Goal: Task Accomplishment & Management: Use online tool/utility

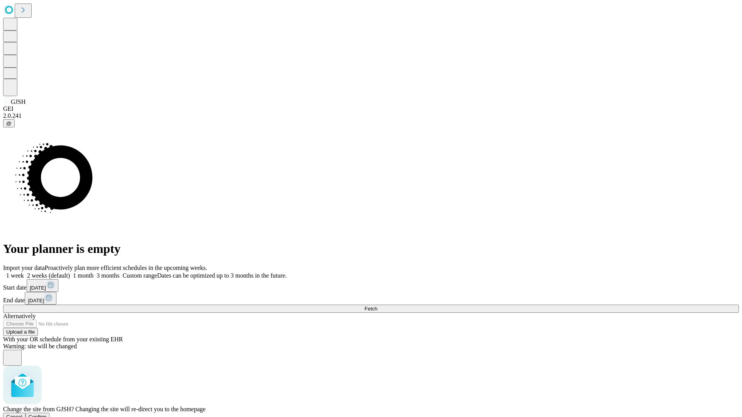
click at [47, 414] on span "Confirm" at bounding box center [38, 417] width 18 height 6
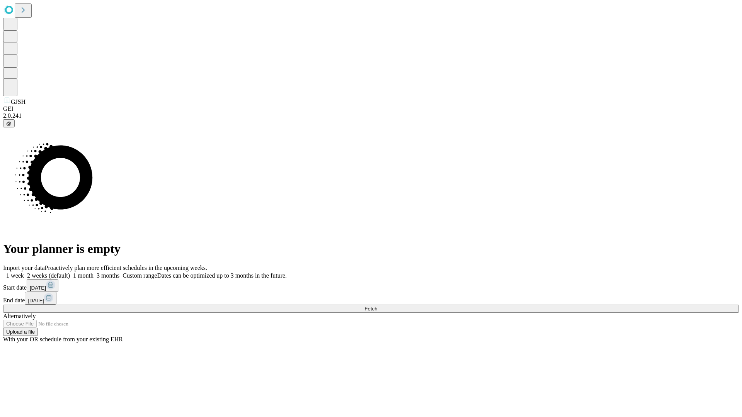
click at [70, 272] on label "2 weeks (default)" at bounding box center [47, 275] width 46 height 7
click at [377, 306] on span "Fetch" at bounding box center [370, 309] width 13 height 6
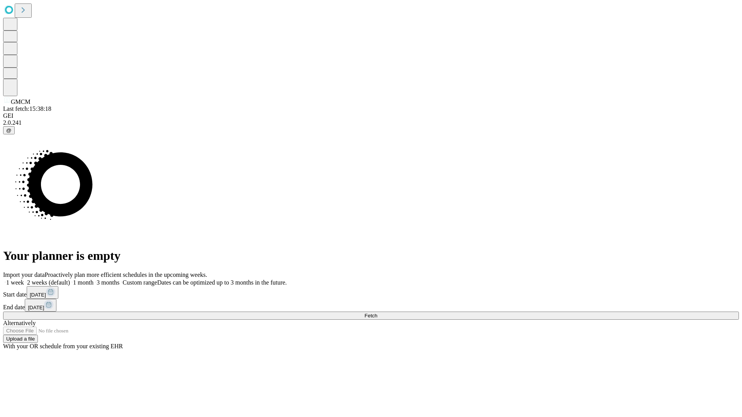
click at [70, 279] on label "2 weeks (default)" at bounding box center [47, 282] width 46 height 7
click at [377, 313] on span "Fetch" at bounding box center [370, 316] width 13 height 6
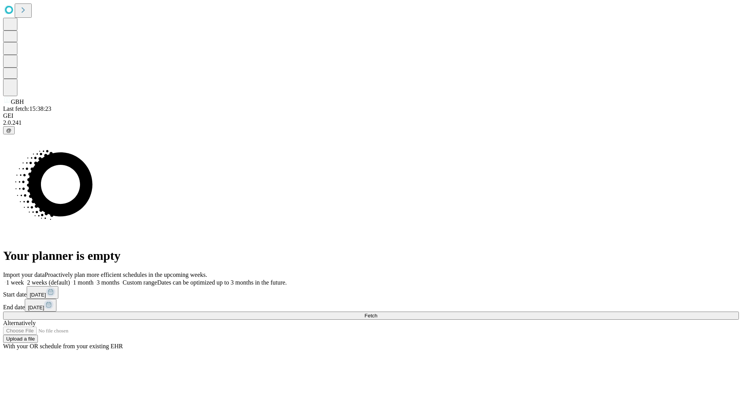
click at [70, 279] on label "2 weeks (default)" at bounding box center [47, 282] width 46 height 7
click at [377, 313] on span "Fetch" at bounding box center [370, 316] width 13 height 6
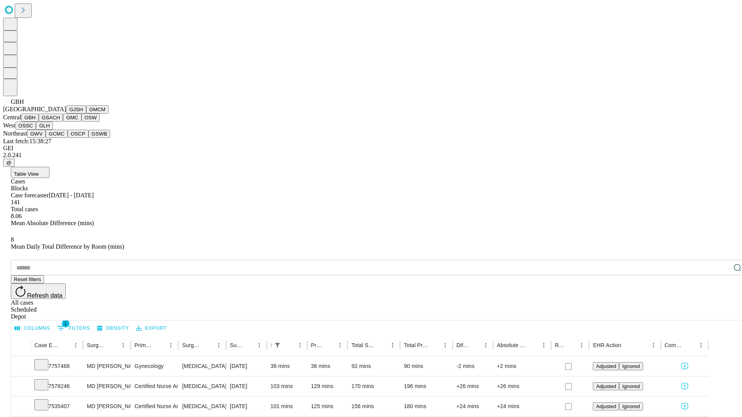
click at [60, 122] on button "GSACH" at bounding box center [51, 118] width 24 height 8
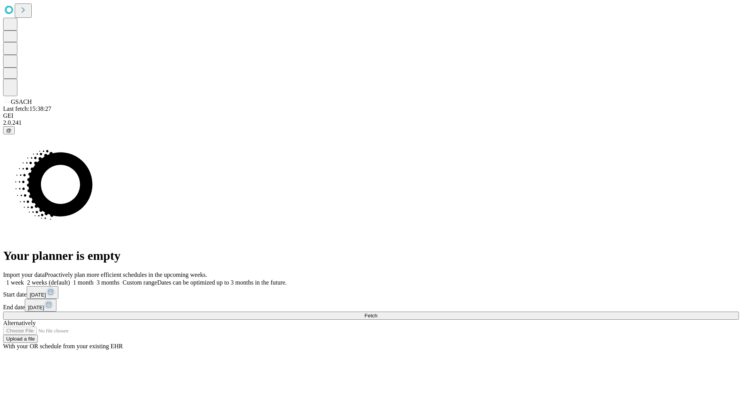
click at [70, 279] on label "2 weeks (default)" at bounding box center [47, 282] width 46 height 7
click at [377, 313] on span "Fetch" at bounding box center [370, 316] width 13 height 6
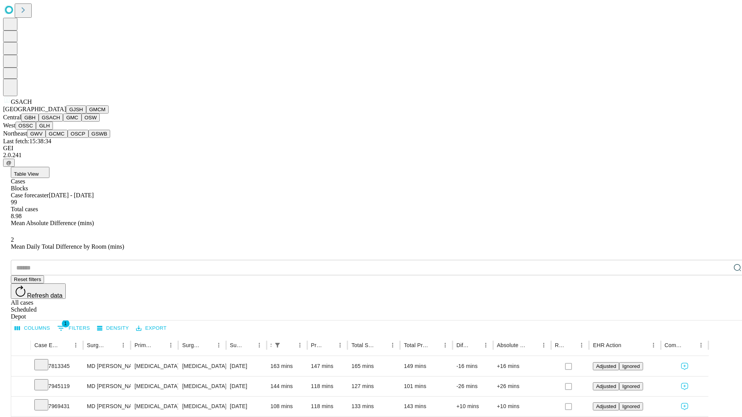
click at [63, 122] on button "GMC" at bounding box center [72, 118] width 18 height 8
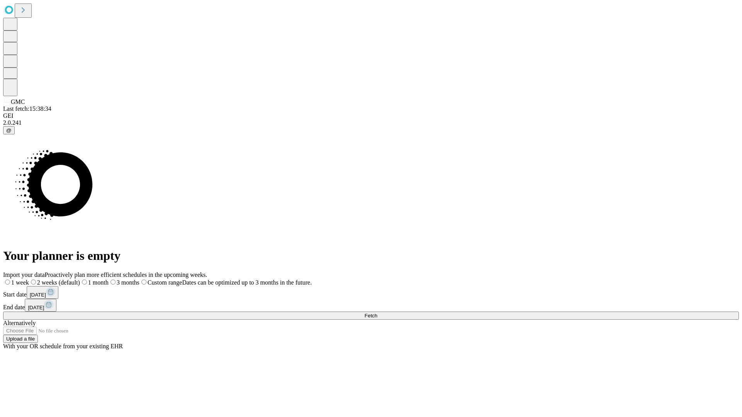
click at [80, 279] on label "2 weeks (default)" at bounding box center [54, 282] width 51 height 7
click at [377, 313] on span "Fetch" at bounding box center [370, 316] width 13 height 6
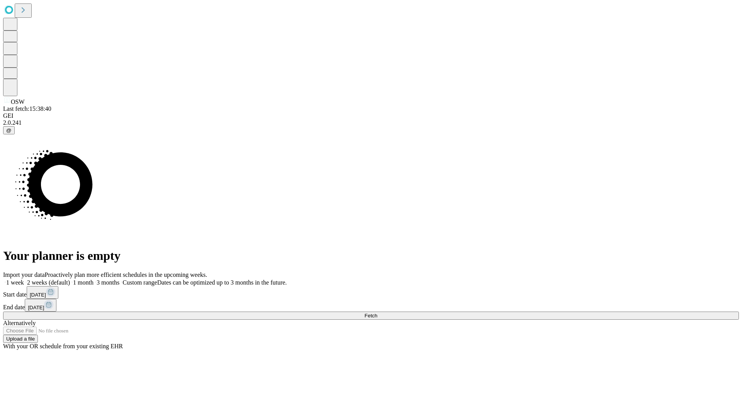
click at [70, 279] on label "2 weeks (default)" at bounding box center [47, 282] width 46 height 7
click at [377, 313] on span "Fetch" at bounding box center [370, 316] width 13 height 6
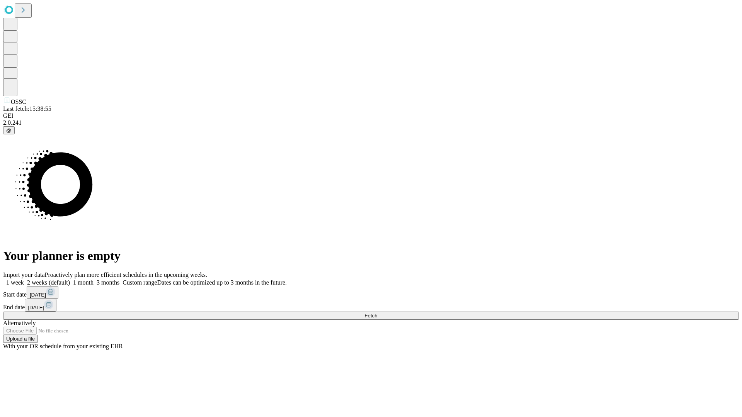
click at [70, 279] on label "2 weeks (default)" at bounding box center [47, 282] width 46 height 7
click at [377, 313] on span "Fetch" at bounding box center [370, 316] width 13 height 6
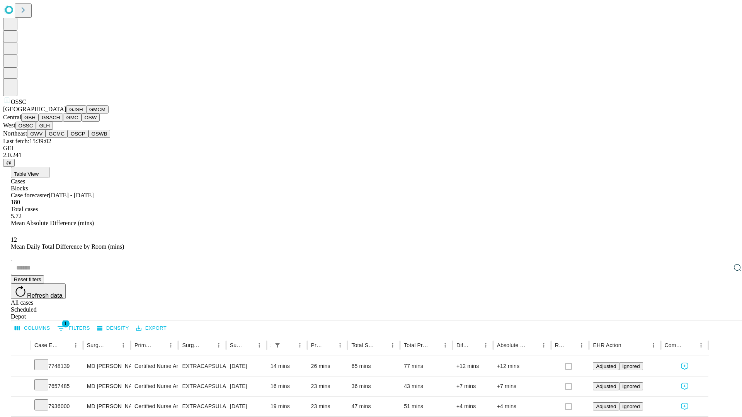
click at [53, 130] on button "GLH" at bounding box center [44, 126] width 17 height 8
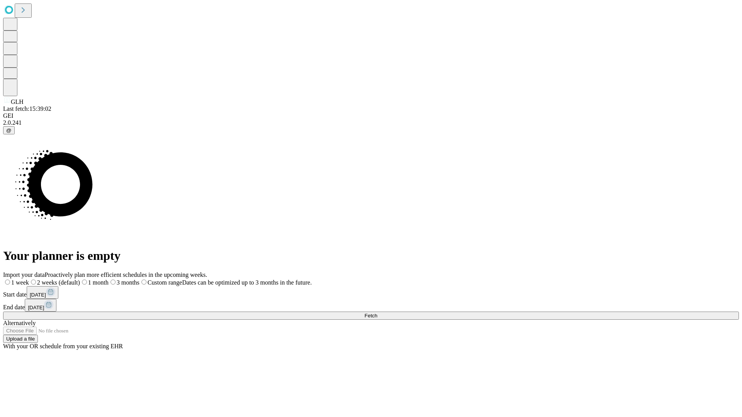
click at [80, 279] on label "2 weeks (default)" at bounding box center [54, 282] width 51 height 7
click at [377, 313] on span "Fetch" at bounding box center [370, 316] width 13 height 6
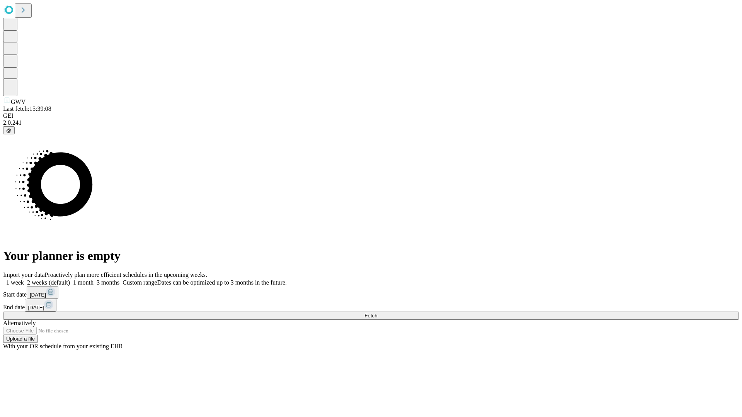
click at [70, 279] on label "2 weeks (default)" at bounding box center [47, 282] width 46 height 7
click at [377, 313] on span "Fetch" at bounding box center [370, 316] width 13 height 6
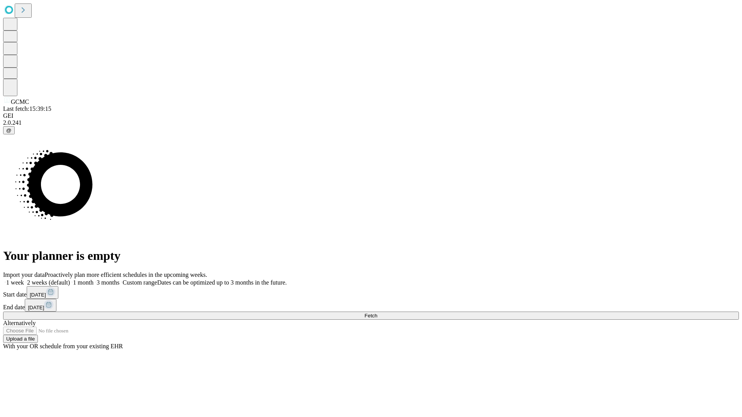
click at [70, 279] on label "2 weeks (default)" at bounding box center [47, 282] width 46 height 7
click at [377, 313] on span "Fetch" at bounding box center [370, 316] width 13 height 6
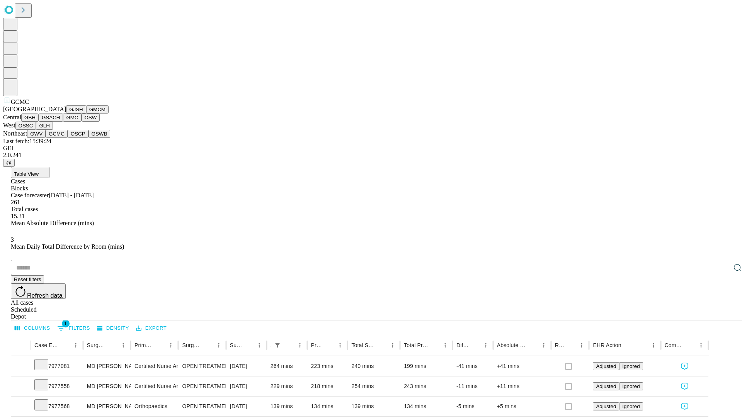
click at [68, 138] on button "OSCP" at bounding box center [78, 134] width 21 height 8
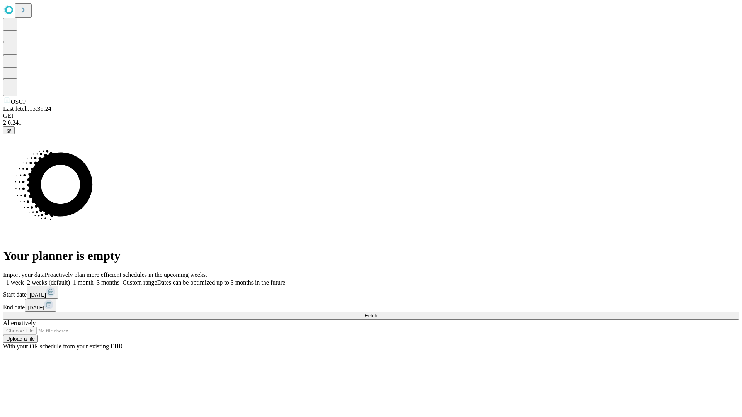
click at [70, 279] on label "2 weeks (default)" at bounding box center [47, 282] width 46 height 7
click at [377, 313] on span "Fetch" at bounding box center [370, 316] width 13 height 6
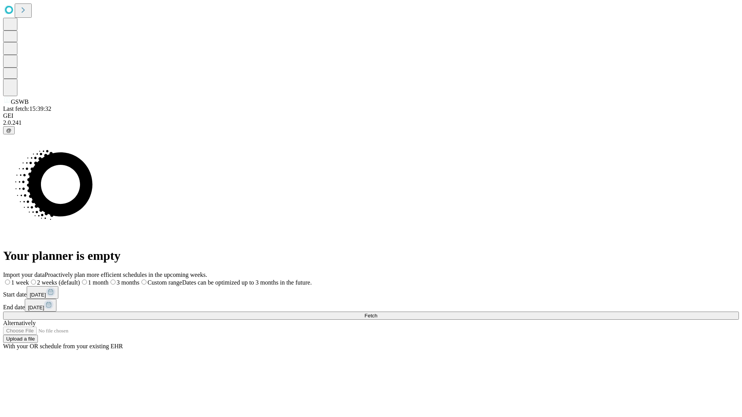
click at [80, 279] on label "2 weeks (default)" at bounding box center [54, 282] width 51 height 7
click at [377, 313] on span "Fetch" at bounding box center [370, 316] width 13 height 6
